Goal: Transaction & Acquisition: Subscribe to service/newsletter

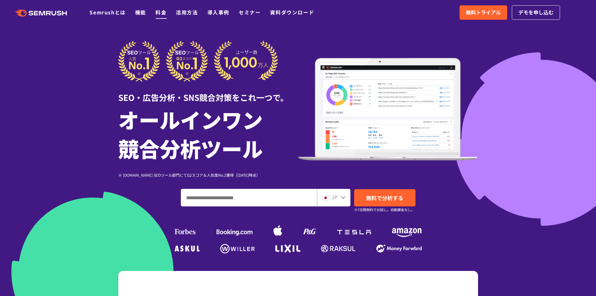
click at [157, 12] on link "料金" at bounding box center [161, 12] width 11 height 8
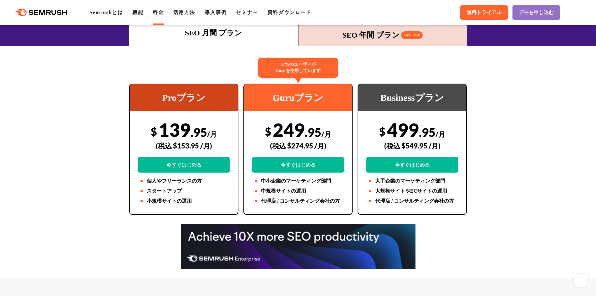
scroll to position [63, 0]
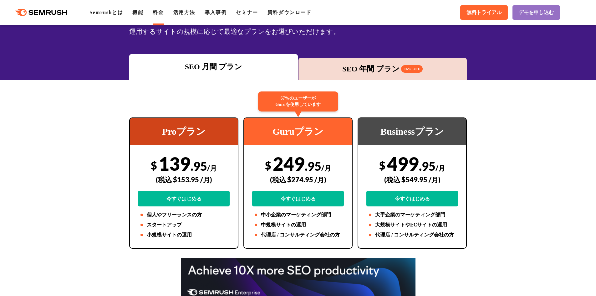
click at [395, 73] on div "SEO 年間 プラン 16% OFF" at bounding box center [383, 68] width 162 height 11
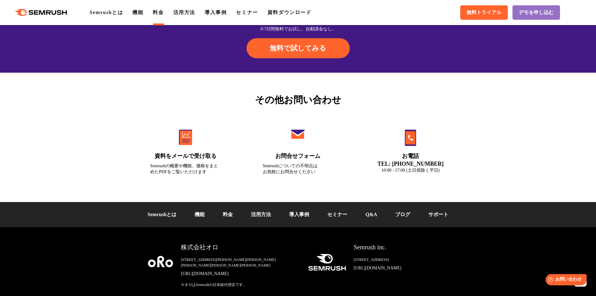
scroll to position [2098, 0]
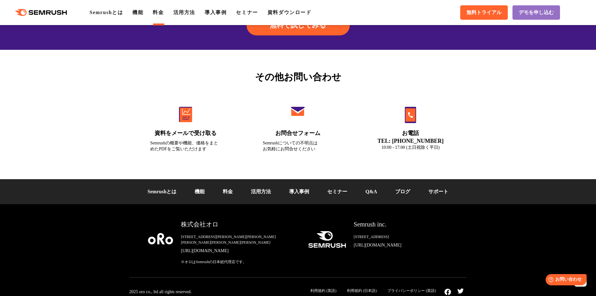
click at [236, 192] on li "料金" at bounding box center [228, 192] width 28 height 8
click at [233, 192] on link "料金" at bounding box center [228, 191] width 10 height 5
